Goal: Check status: Check status

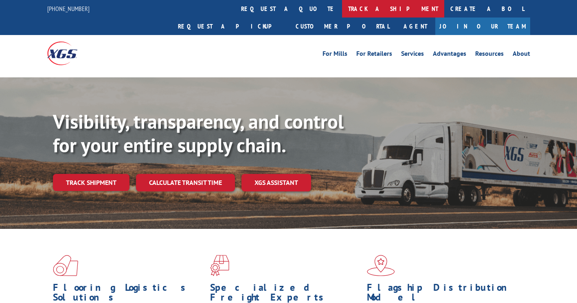
click at [342, 7] on link "track a shipment" at bounding box center [393, 8] width 102 height 17
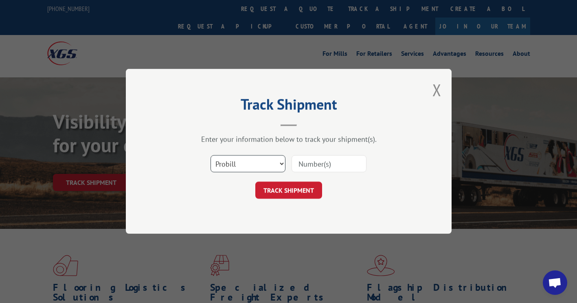
click at [260, 160] on select "Select category... Probill BOL PO" at bounding box center [247, 163] width 75 height 17
click at [210, 155] on select "Select category... Probill BOL PO" at bounding box center [247, 163] width 75 height 17
click at [311, 161] on input at bounding box center [328, 163] width 75 height 17
paste input "16999114"
type input "16999114"
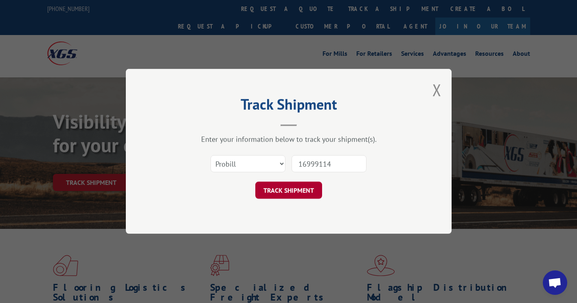
click at [302, 192] on button "TRACK SHIPMENT" at bounding box center [288, 190] width 67 height 17
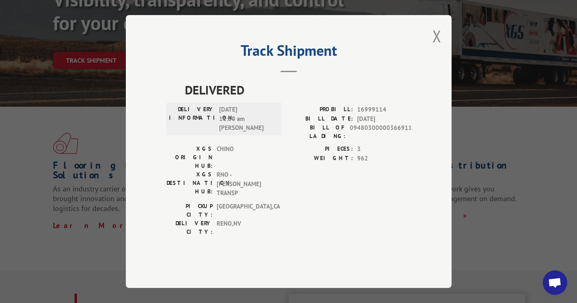
scroll to position [81, 0]
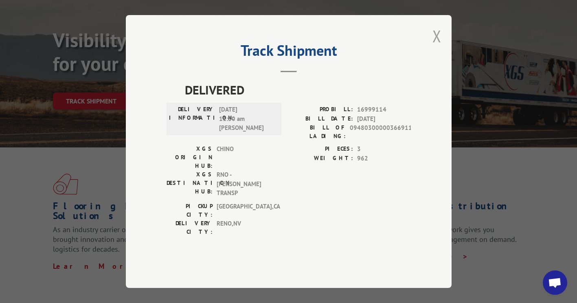
click at [433, 47] on button "Close modal" at bounding box center [436, 36] width 9 height 22
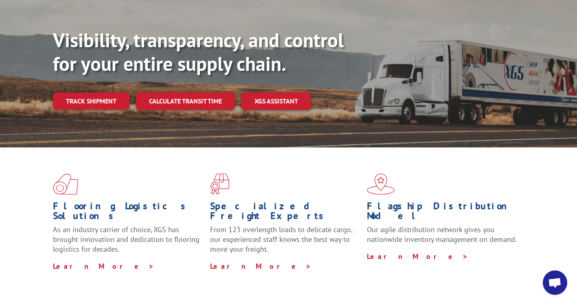
scroll to position [0, 0]
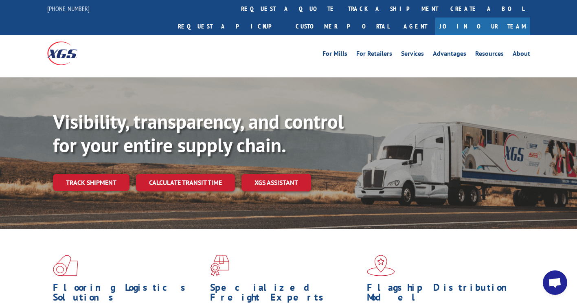
click at [550, 282] on span "Open chat" at bounding box center [554, 282] width 13 height 11
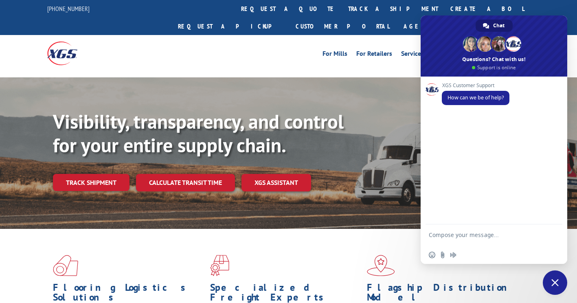
click at [456, 233] on textarea "Compose your message..." at bounding box center [484, 238] width 112 height 15
type textarea "R"
paste textarea "16999114"
type textarea "I need to request a Proof of Delivery for PRO # 16999114, please."
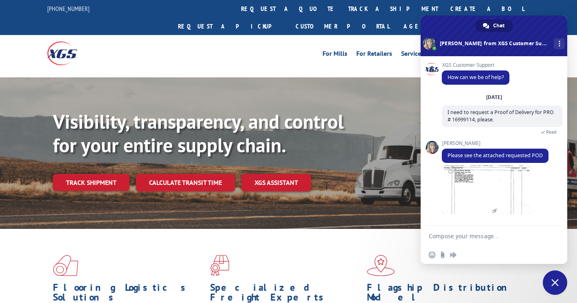
click at [459, 231] on form at bounding box center [484, 236] width 112 height 22
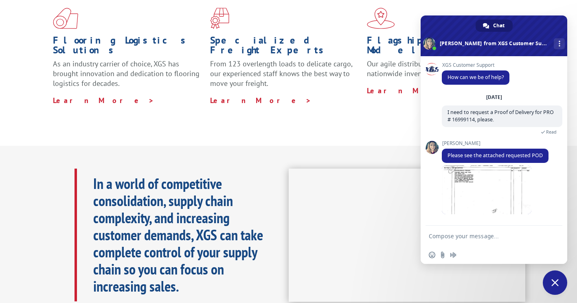
scroll to position [265, 0]
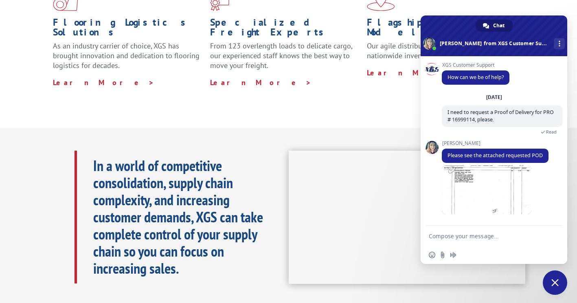
click at [436, 210] on div "XGS Customer Support How can we be of help? [DATE] I need to request a Proof of…" at bounding box center [493, 140] width 146 height 169
click at [433, 234] on textarea "Compose your message..." at bounding box center [484, 235] width 112 height 7
type textarea "Thank you so much!"
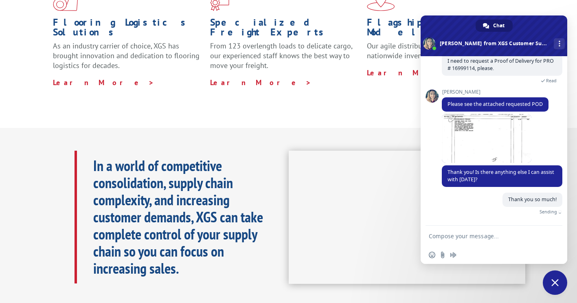
scroll to position [42, 0]
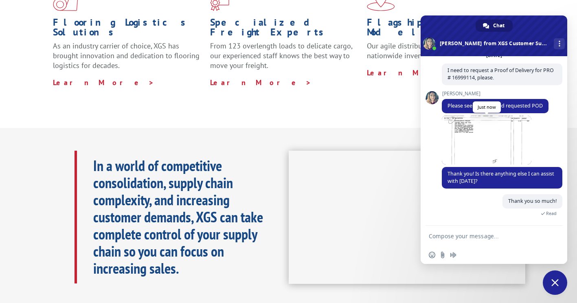
click at [481, 146] on span at bounding box center [486, 140] width 90 height 49
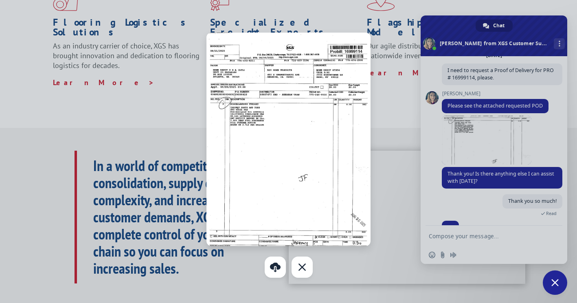
scroll to position [58, 0]
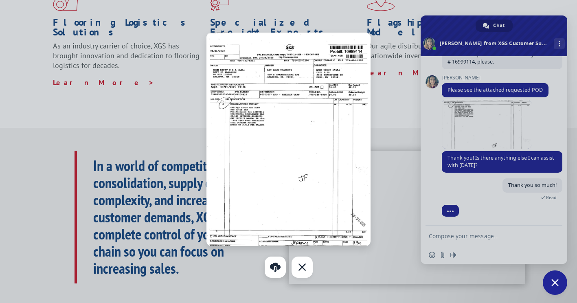
click at [280, 266] on link "Download" at bounding box center [274, 266] width 21 height 21
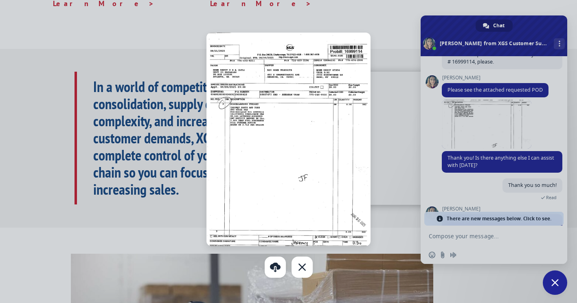
scroll to position [468, 0]
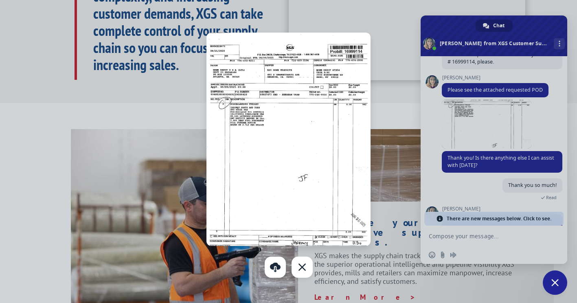
drag, startPoint x: 301, startPoint y: 266, endPoint x: 340, endPoint y: 242, distance: 45.5
click at [302, 265] on div "Close" at bounding box center [301, 266] width 21 height 21
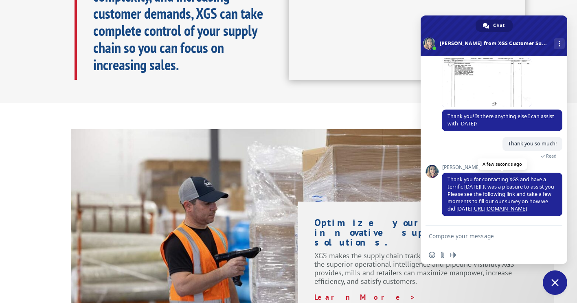
scroll to position [107, 0]
click at [553, 284] on span "Close chat" at bounding box center [554, 282] width 7 height 7
